Goal: Transaction & Acquisition: Purchase product/service

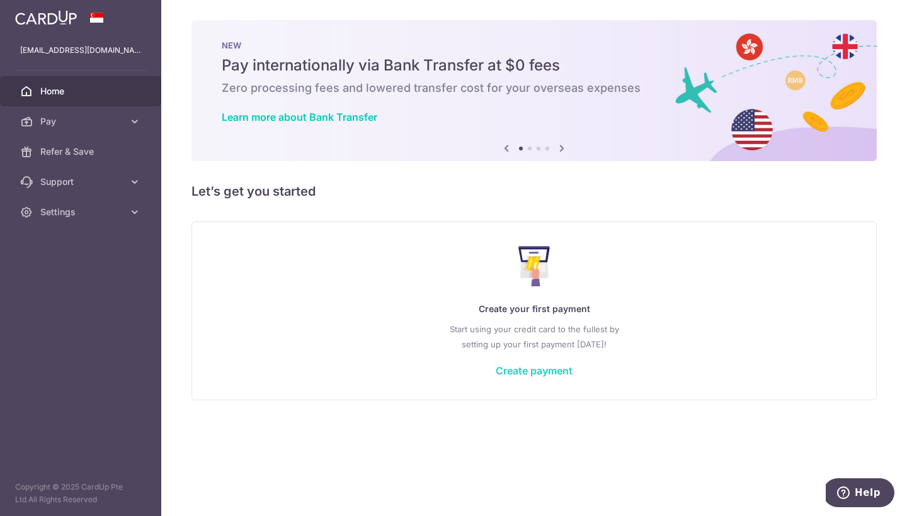
click at [540, 370] on link "Create payment" at bounding box center [534, 371] width 77 height 13
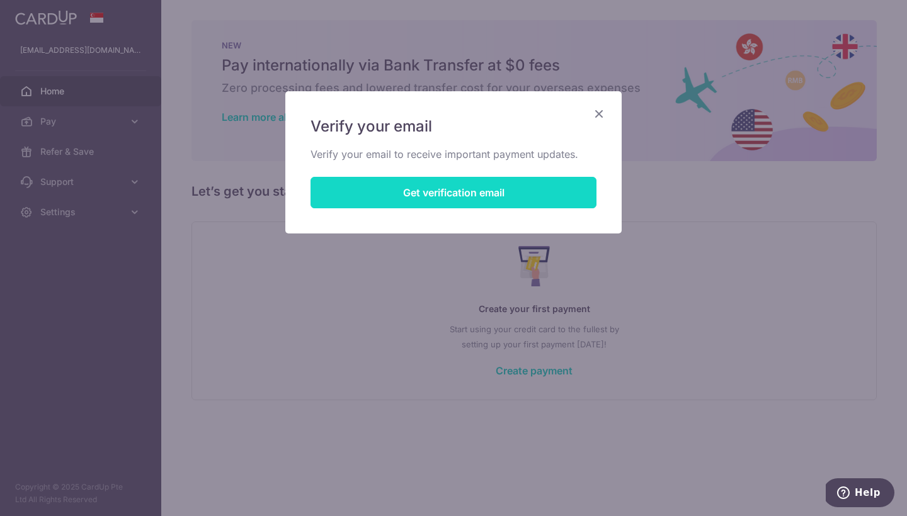
click at [454, 195] on button "Get verification email" at bounding box center [454, 192] width 286 height 31
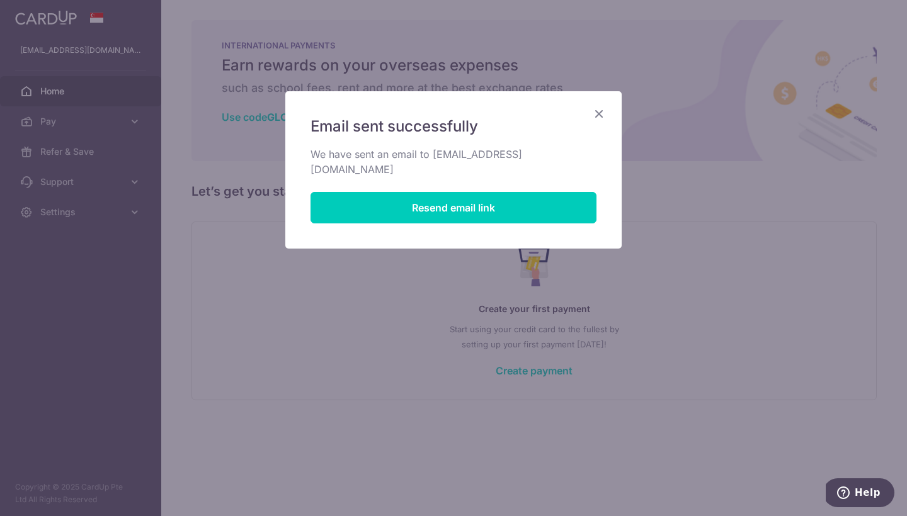
click at [603, 107] on icon "Close" at bounding box center [598, 114] width 15 height 16
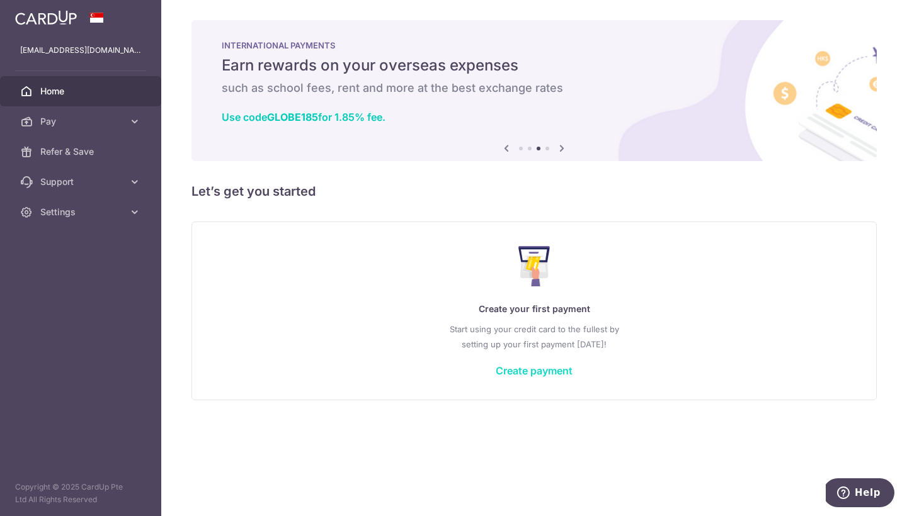
click at [529, 370] on link "Create payment" at bounding box center [534, 371] width 77 height 13
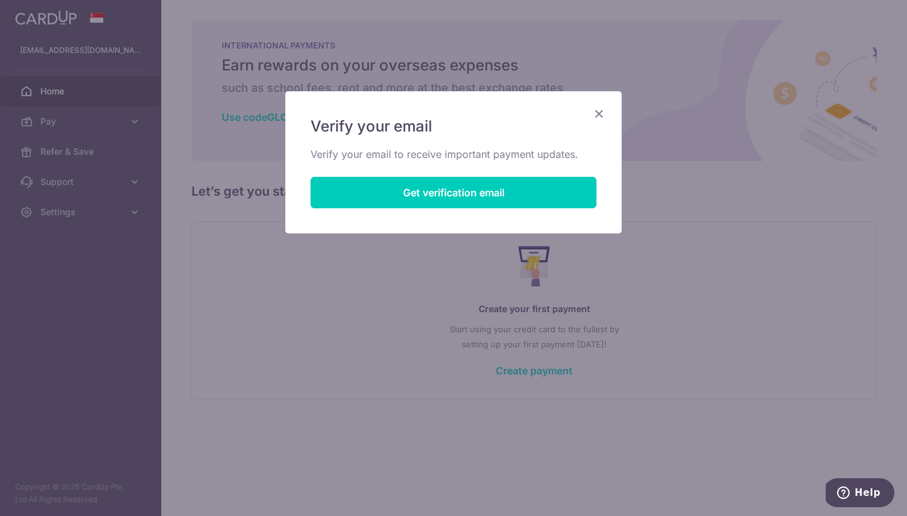
click at [598, 113] on icon "Close" at bounding box center [598, 114] width 15 height 16
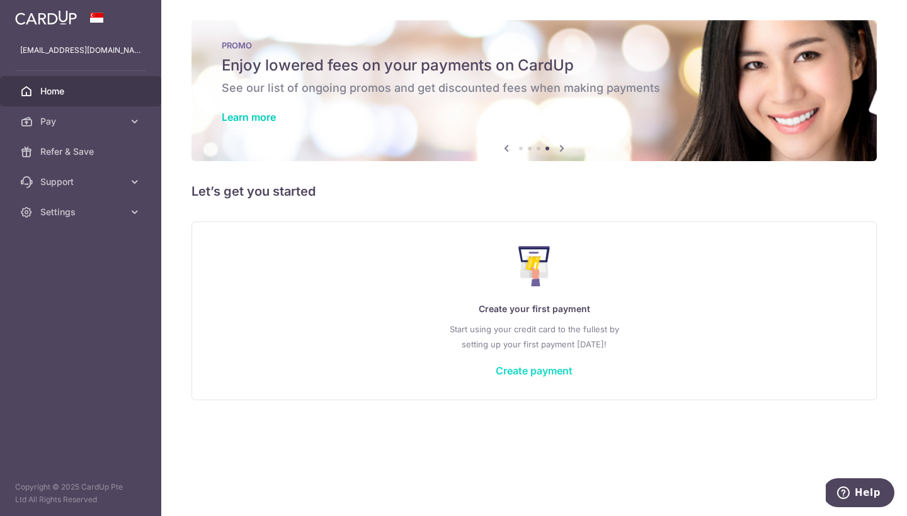
click at [540, 370] on link "Create payment" at bounding box center [534, 371] width 77 height 13
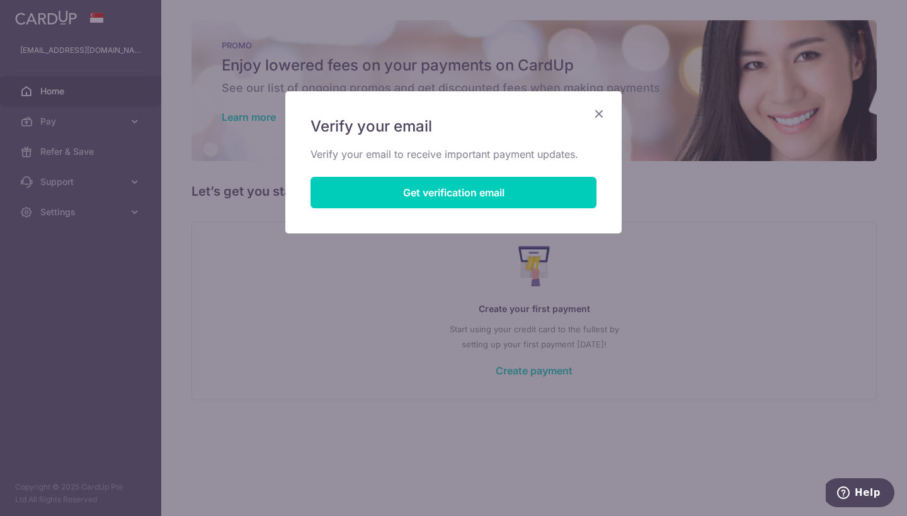
click at [600, 111] on icon "Close" at bounding box center [598, 114] width 15 height 16
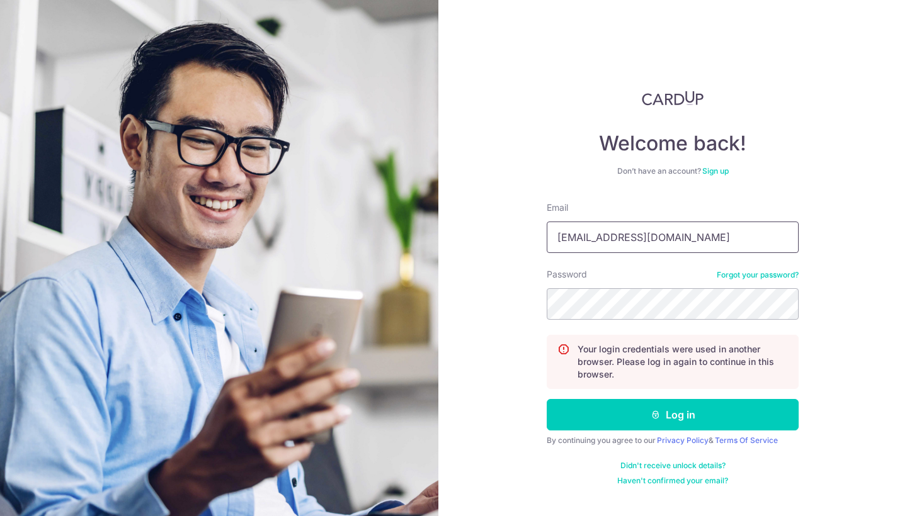
type input "[EMAIL_ADDRESS][DOMAIN_NAME]"
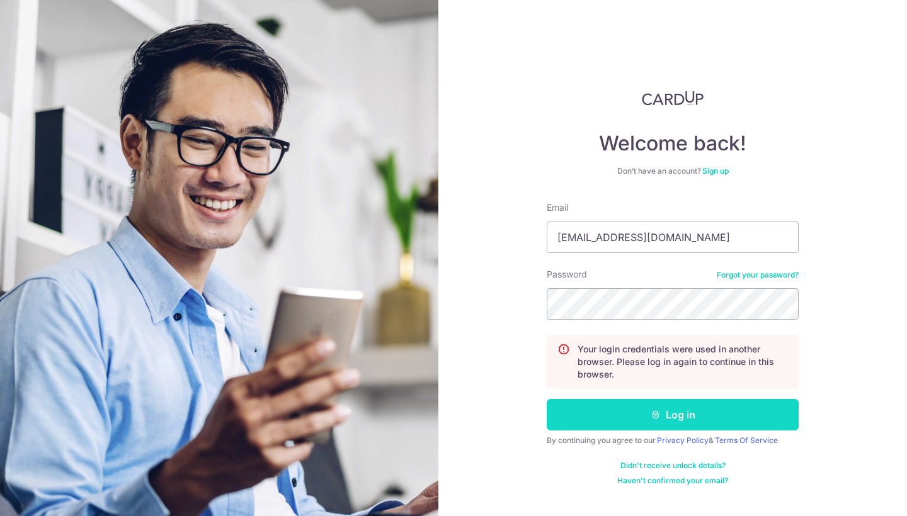
click at [647, 415] on button "Log in" at bounding box center [673, 414] width 252 height 31
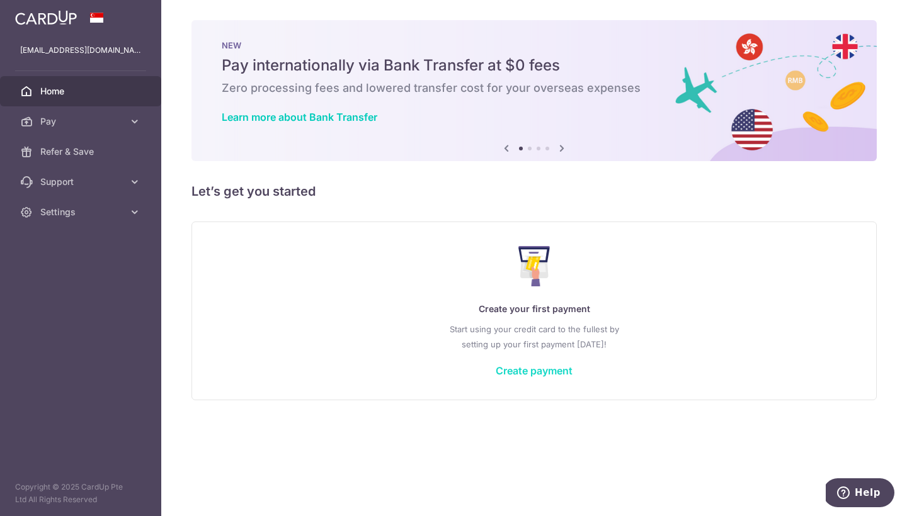
click at [561, 374] on link "Create payment" at bounding box center [534, 371] width 77 height 13
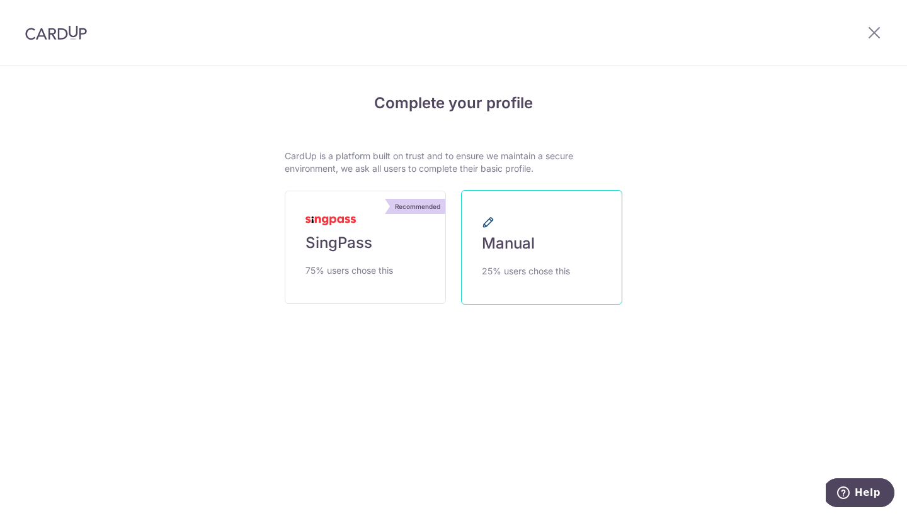
click at [507, 246] on span "Manual" at bounding box center [508, 244] width 53 height 20
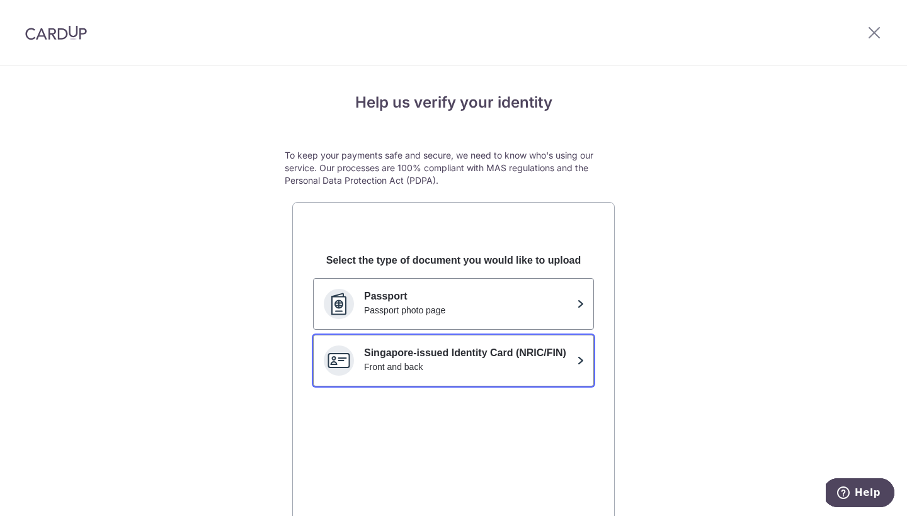
click at [497, 351] on p "Singapore-issued Identity Card (NRIC/FIN)" at bounding box center [468, 353] width 208 height 15
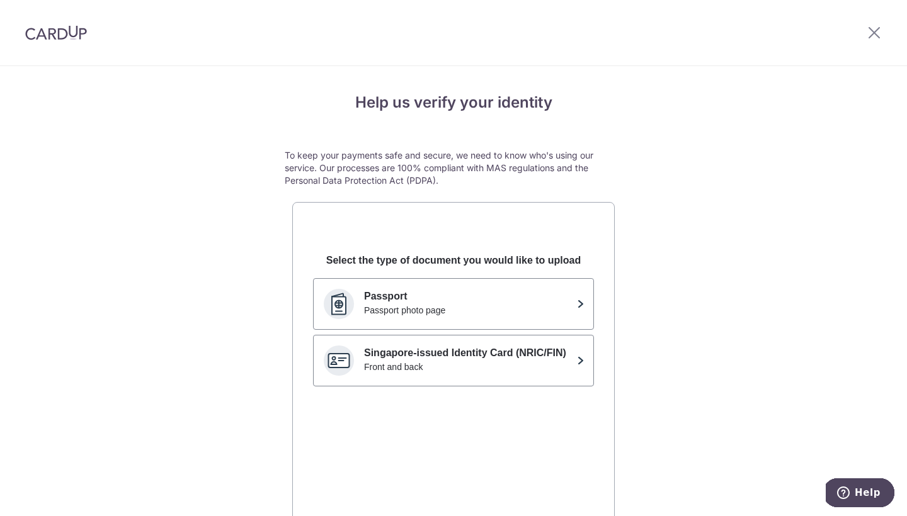
click at [48, 33] on img at bounding box center [56, 32] width 62 height 15
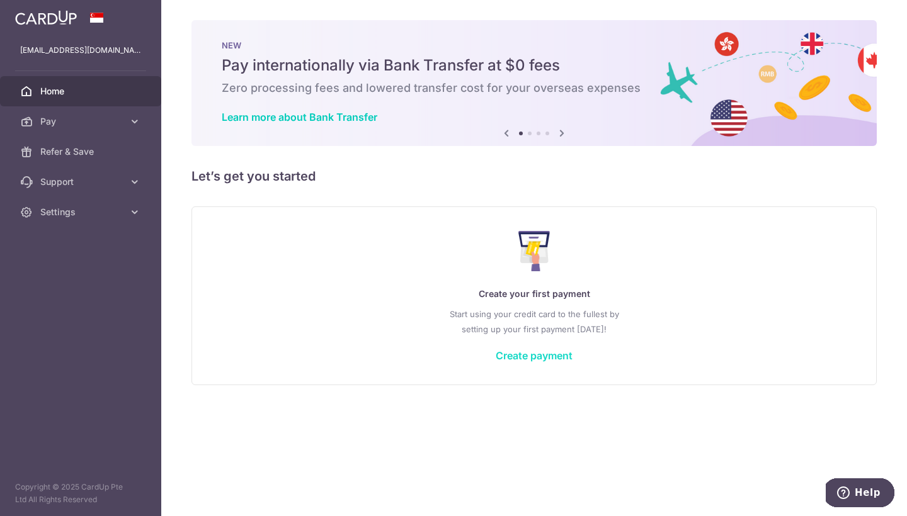
click at [510, 356] on link "Create payment" at bounding box center [534, 356] width 77 height 13
